Goal: Check status: Check status

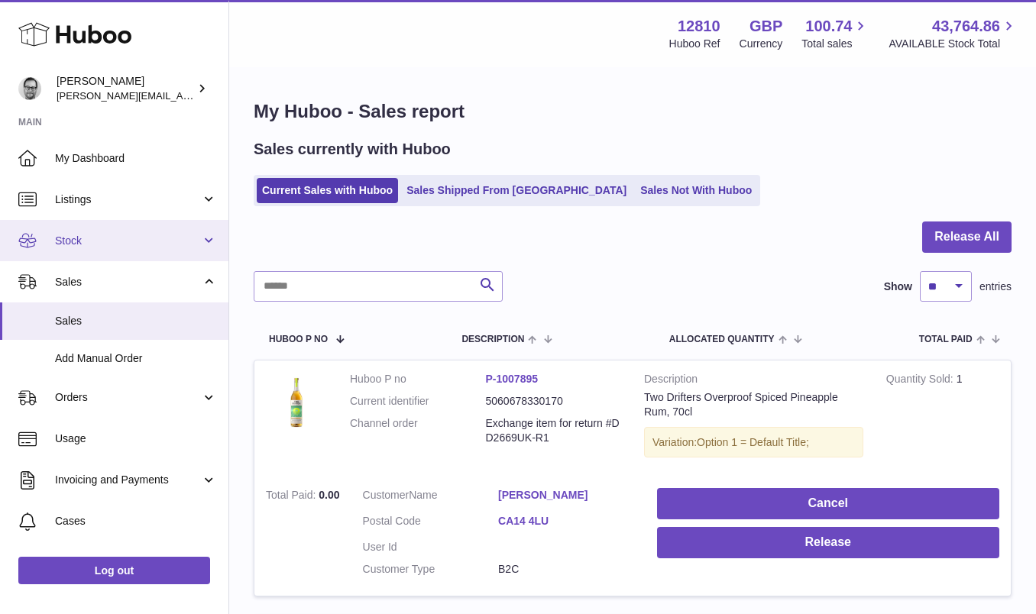
click at [86, 249] on link "Stock" at bounding box center [114, 240] width 229 height 41
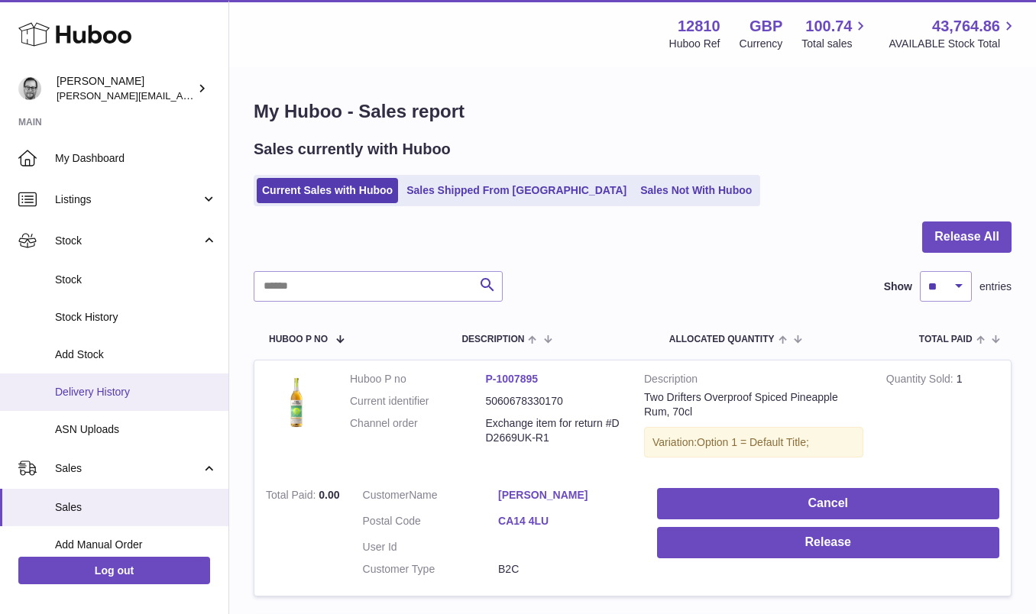
click at [118, 394] on span "Delivery History" at bounding box center [136, 392] width 162 height 15
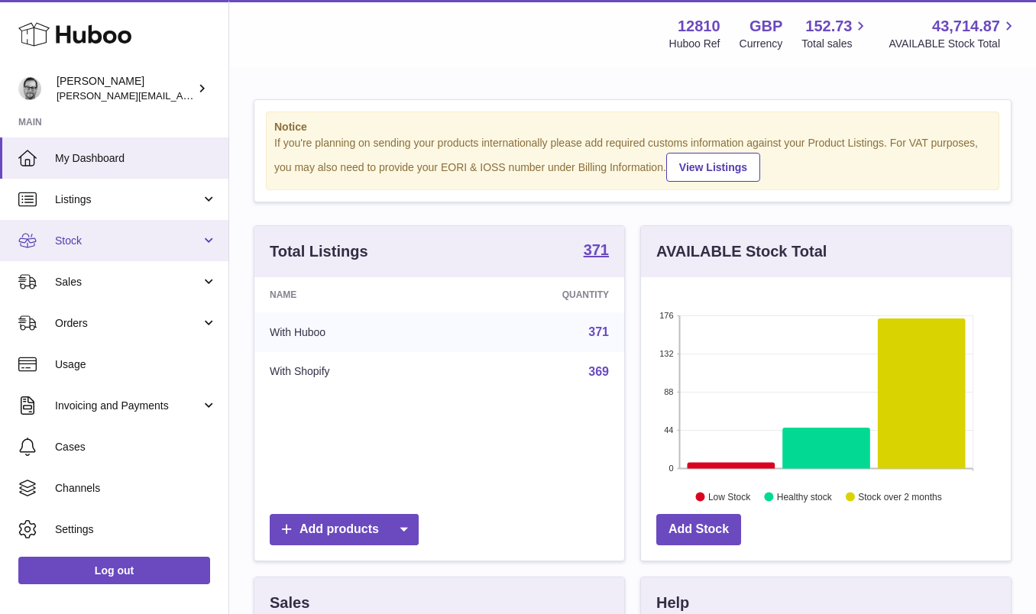
click at [73, 242] on span "Stock" at bounding box center [128, 241] width 146 height 15
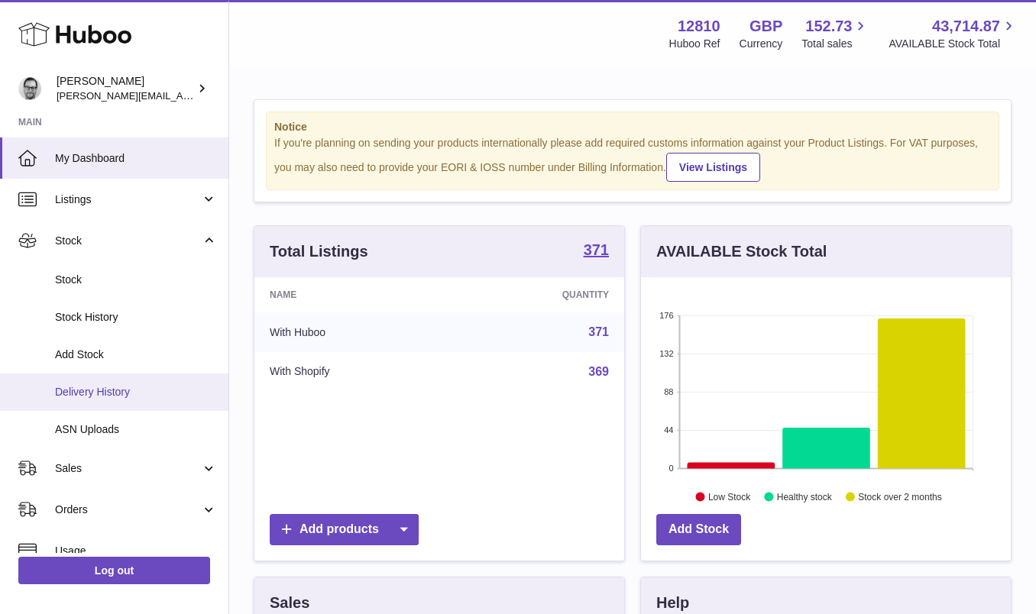
click at [103, 397] on span "Delivery History" at bounding box center [136, 392] width 162 height 15
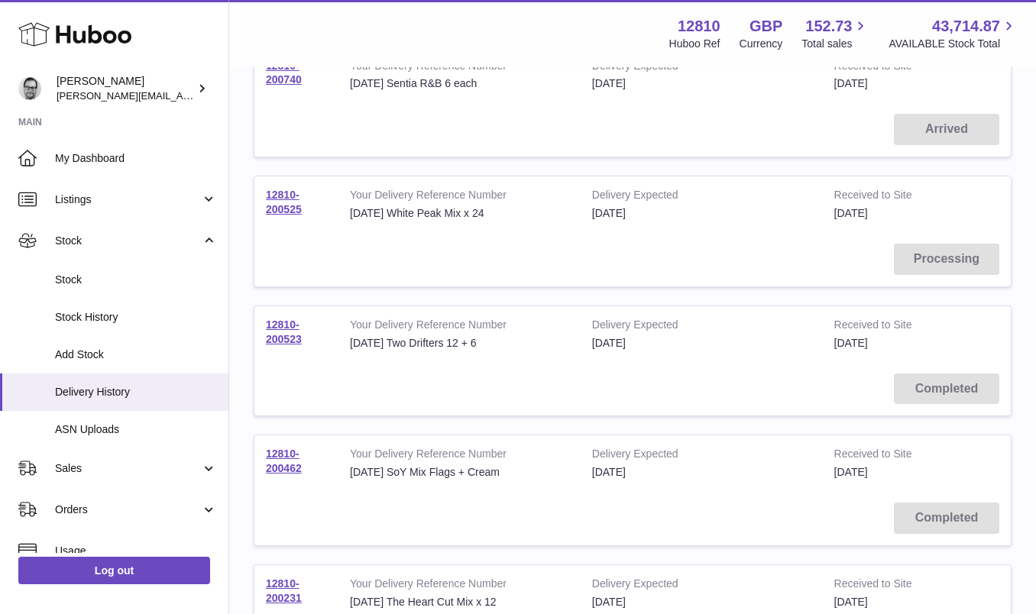
scroll to position [477, 0]
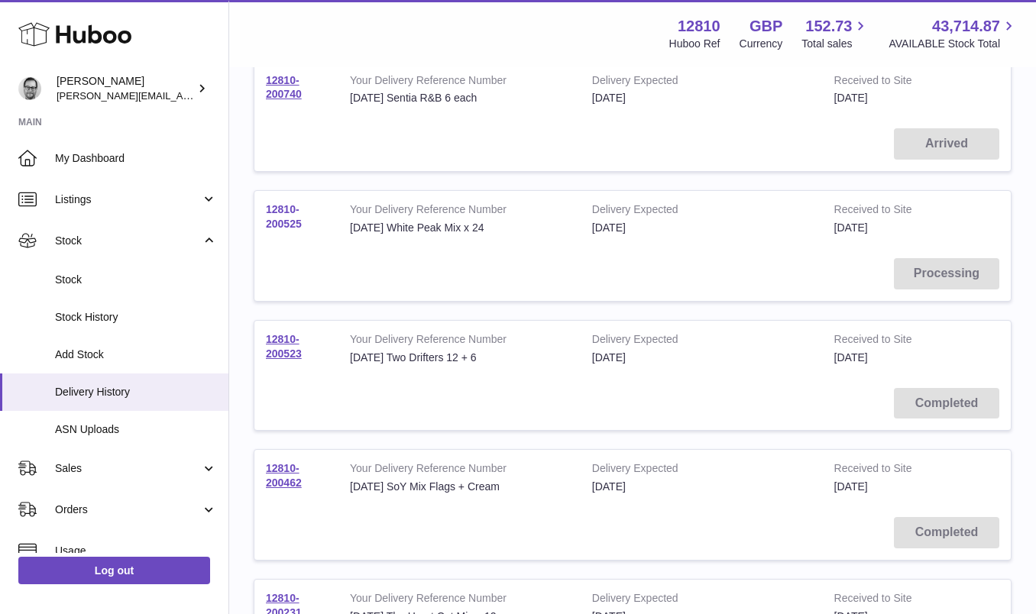
click at [277, 223] on link "12810-200525" at bounding box center [284, 216] width 36 height 27
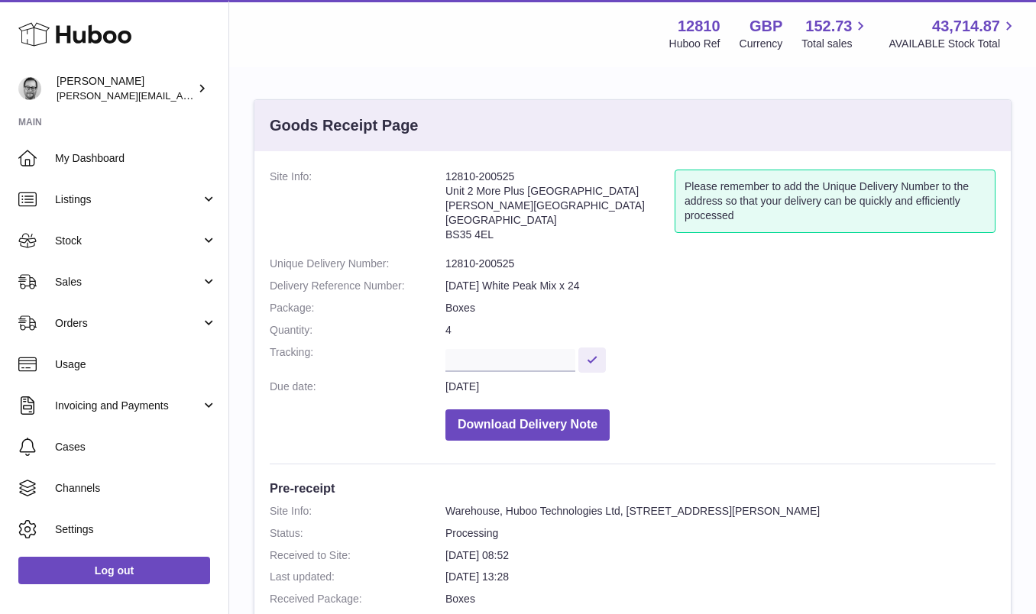
drag, startPoint x: 527, startPoint y: 177, endPoint x: 435, endPoint y: 177, distance: 91.7
click at [435, 177] on dl "Site Info: 12810-200525 Unit 2 More Plus [STREET_ADDRESS][PERSON_NAME] Please r…" at bounding box center [633, 309] width 726 height 279
copy dl "12810-200525"
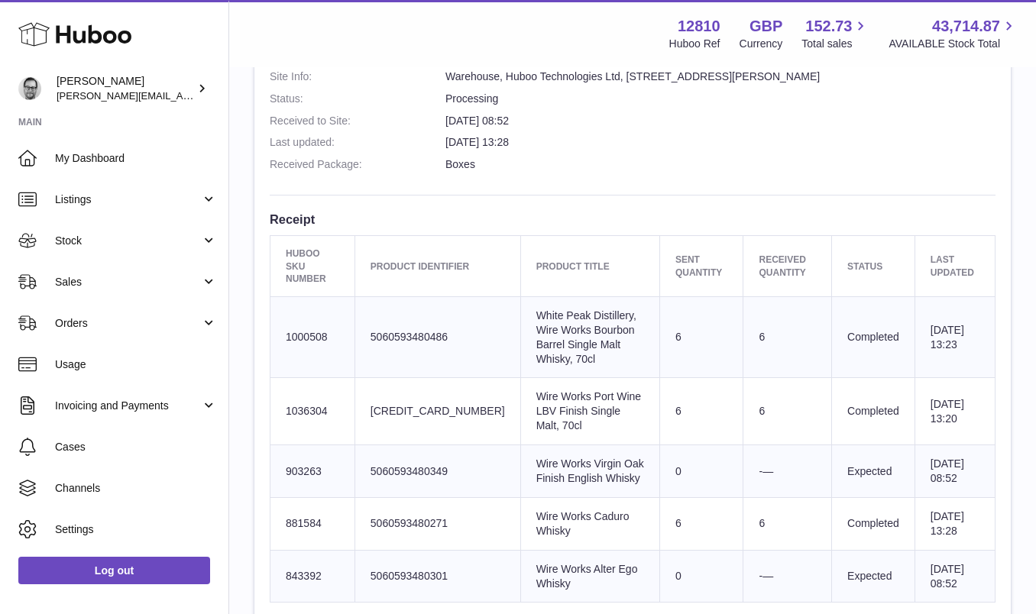
scroll to position [440, 0]
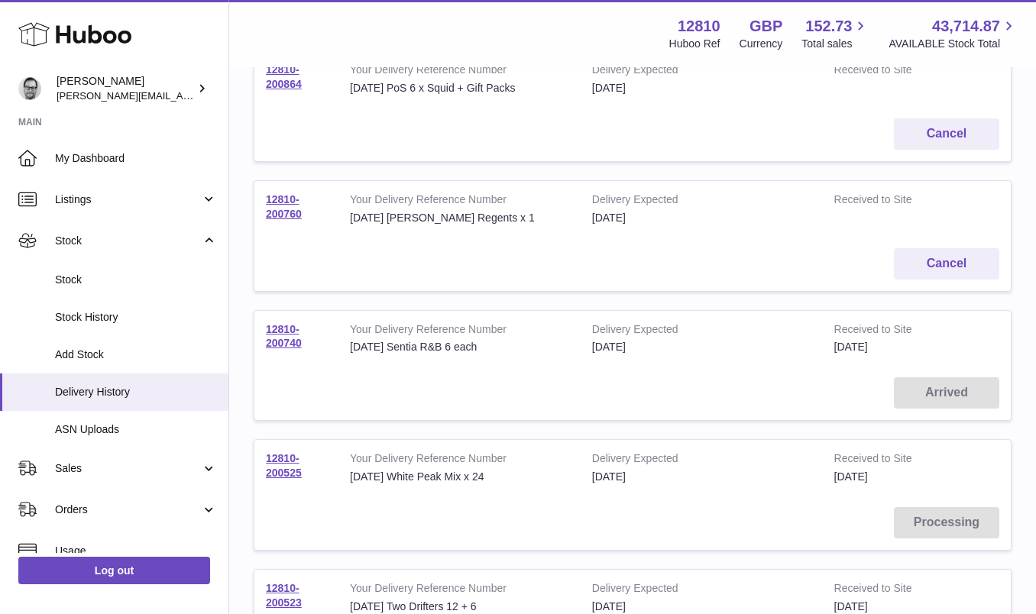
scroll to position [230, 0]
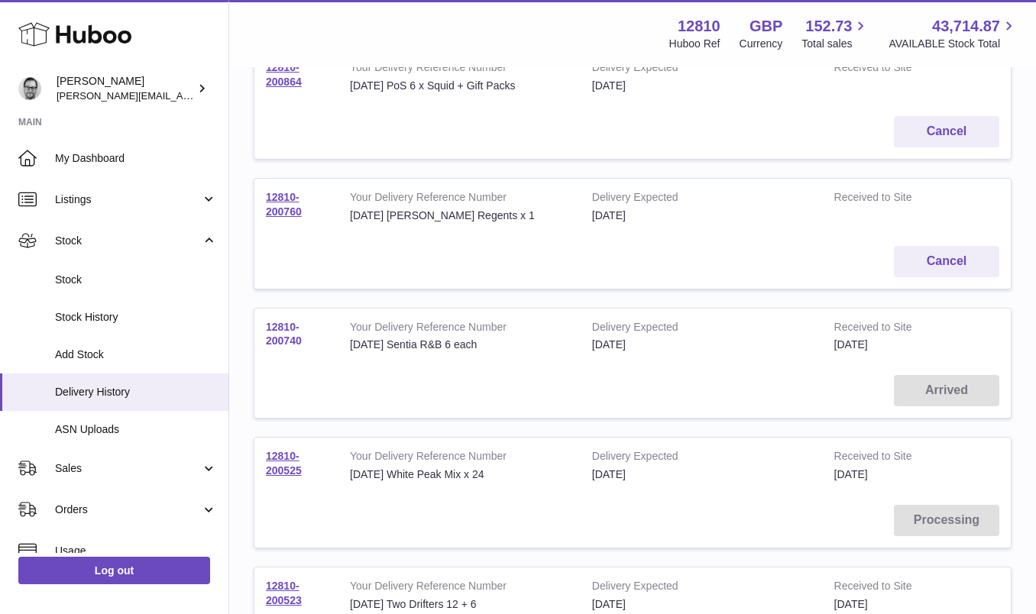
click at [280, 331] on link "12810-200740" at bounding box center [284, 334] width 36 height 27
